Goal: Check status

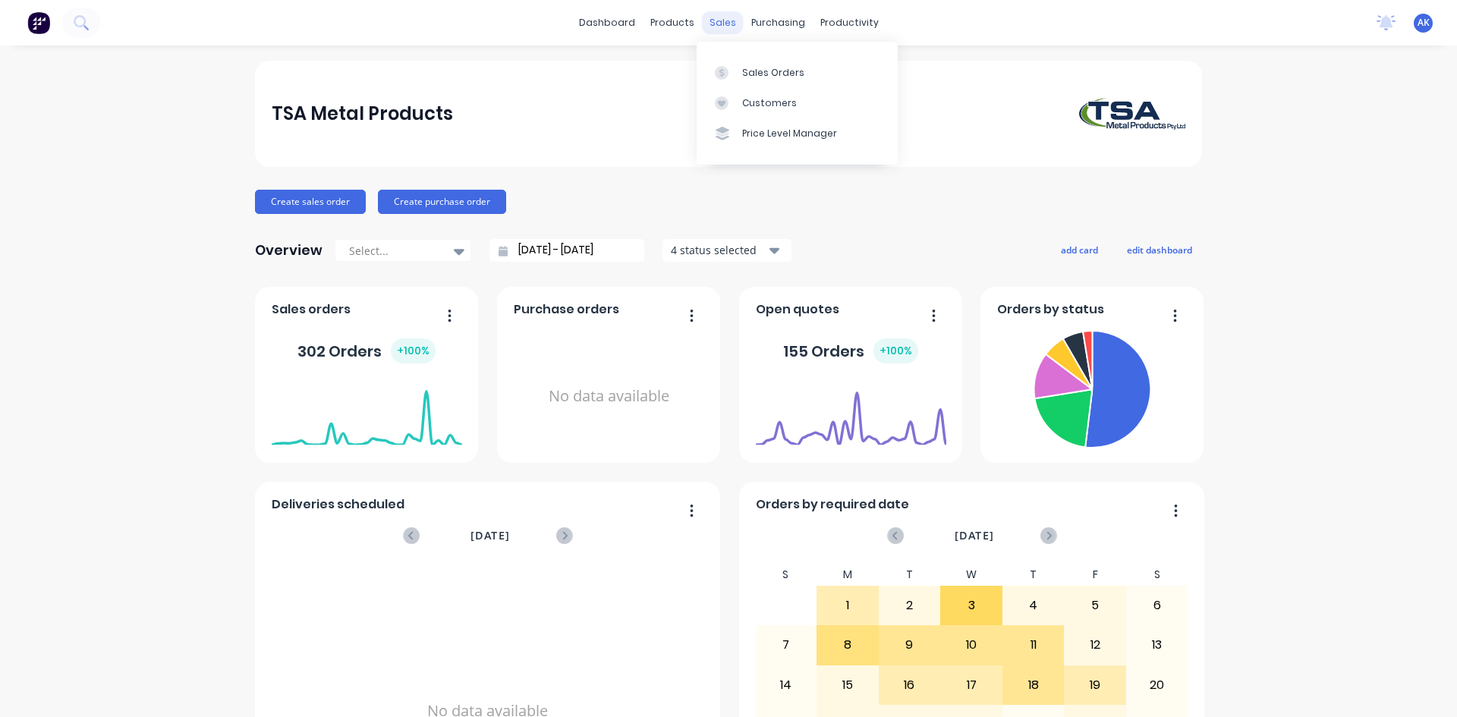
click at [717, 16] on div "sales" at bounding box center [723, 22] width 42 height 23
click at [781, 66] on div "Sales Orders" at bounding box center [773, 73] width 62 height 14
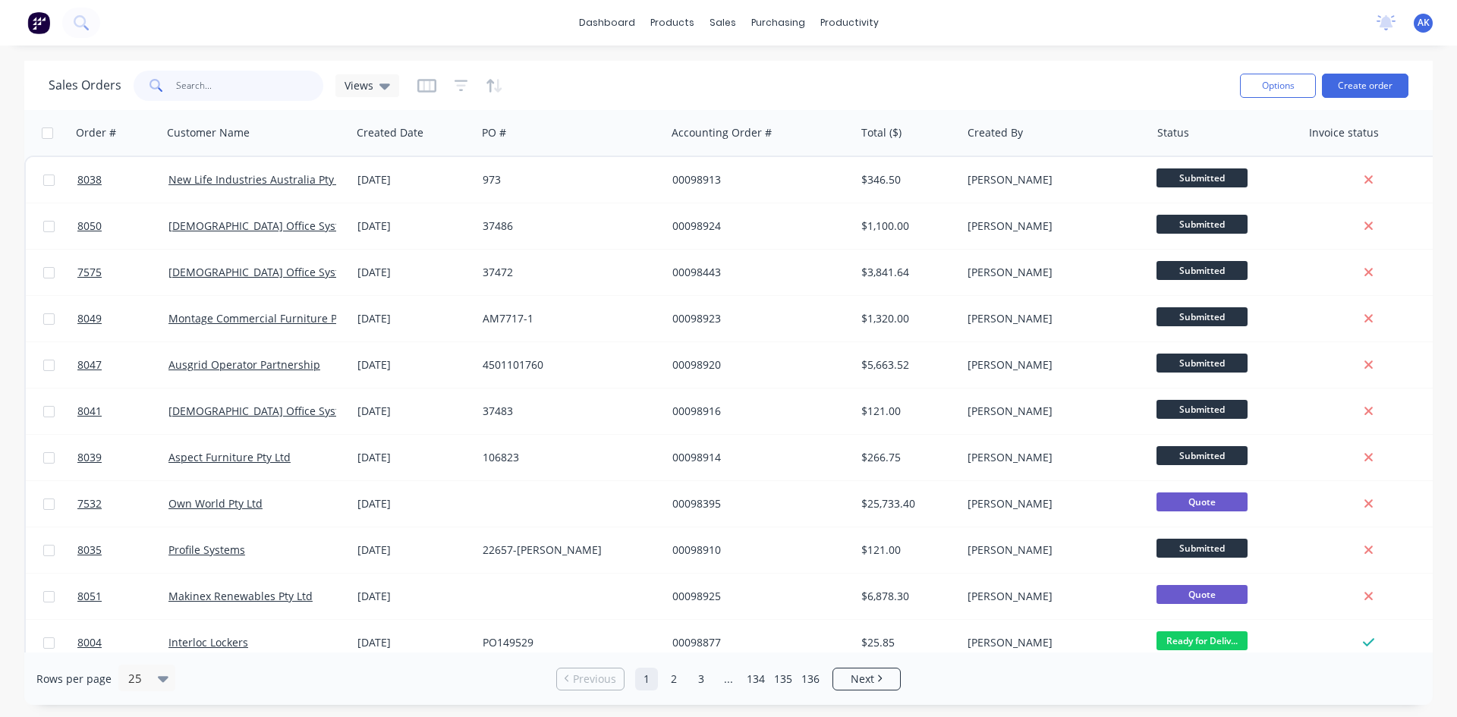
click at [251, 76] on input "text" at bounding box center [250, 86] width 148 height 30
type input "98913"
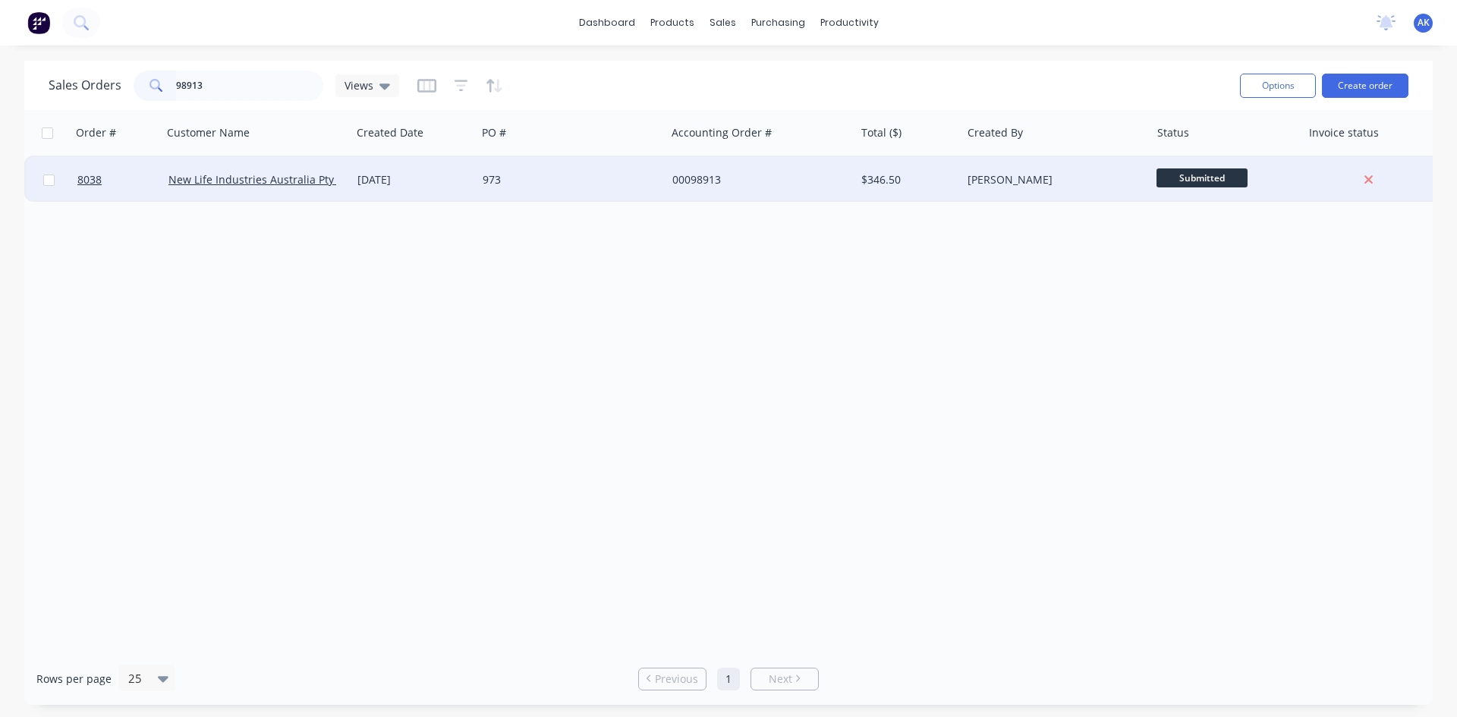
click at [452, 176] on div "[DATE]" at bounding box center [413, 179] width 113 height 15
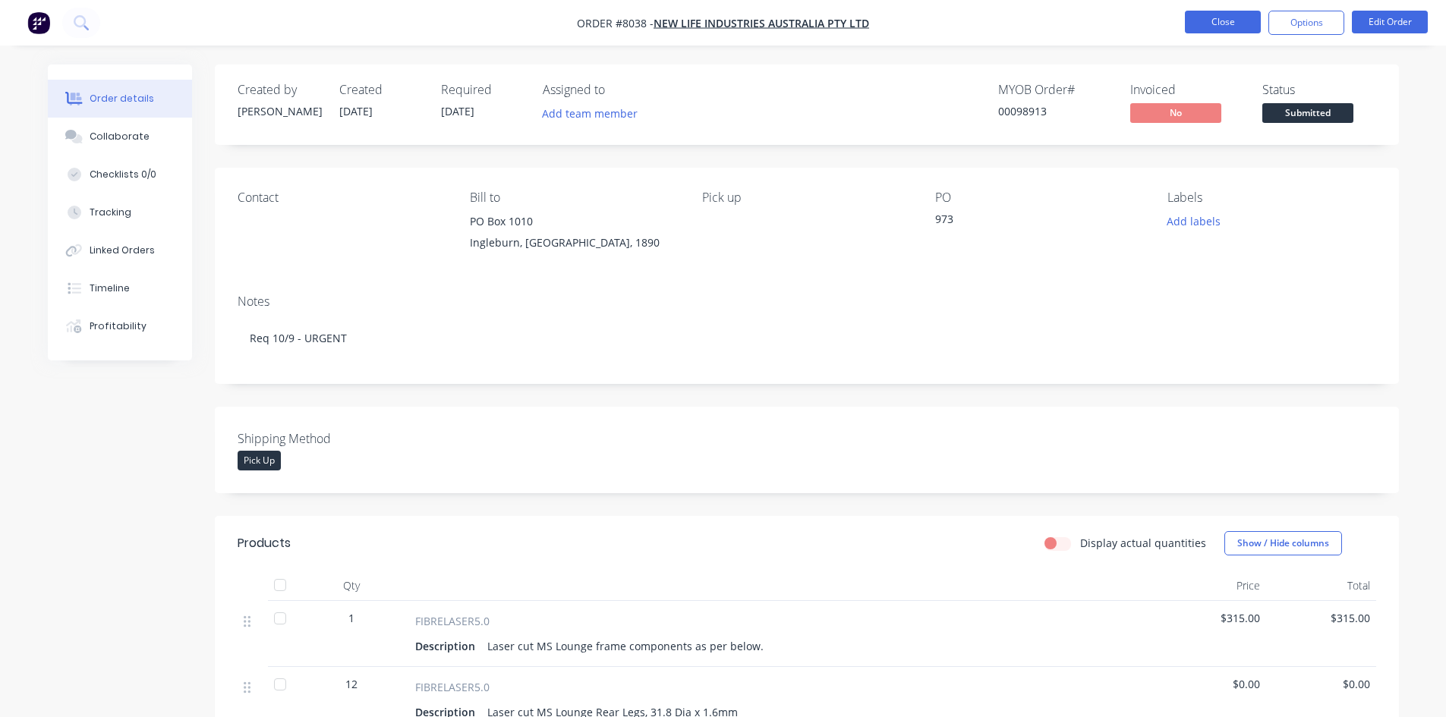
click at [1216, 20] on button "Close" at bounding box center [1223, 22] width 76 height 23
